Goal: Find specific page/section: Find specific page/section

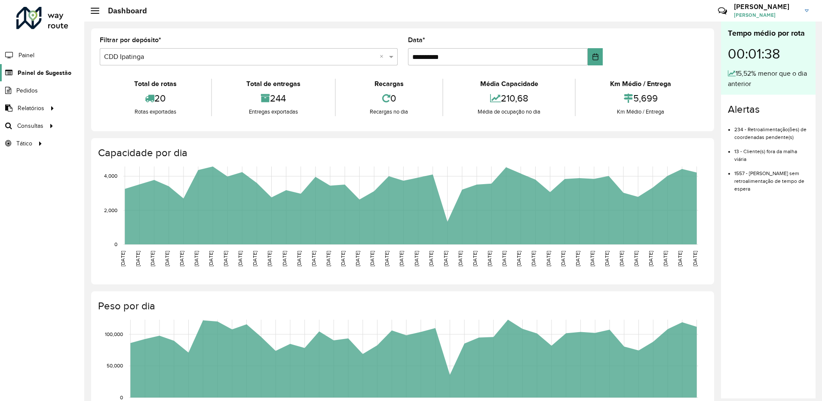
click at [49, 74] on span "Painel de Sugestão" at bounding box center [45, 72] width 54 height 9
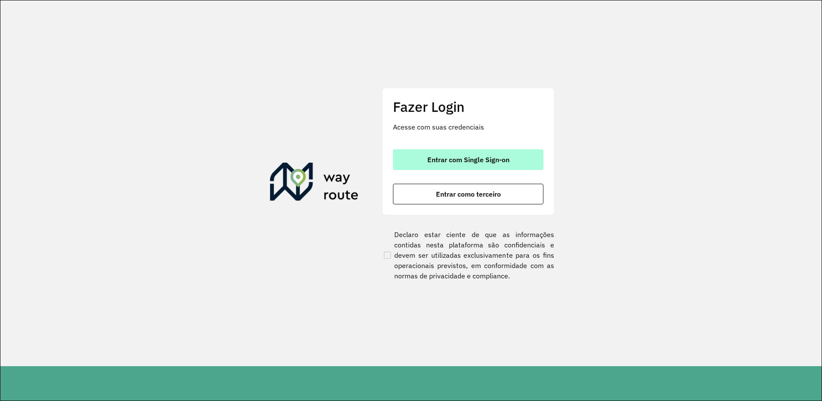
click at [432, 163] on span "Entrar com Single Sign-on" at bounding box center [468, 159] width 82 height 7
